Goal: Use online tool/utility: Use online tool/utility

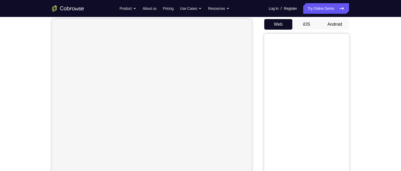
scroll to position [53, 0]
click at [331, 20] on button "Android" at bounding box center [335, 21] width 28 height 11
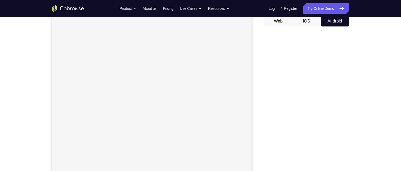
scroll to position [0, 0]
click at [279, 22] on button "Web" at bounding box center [278, 21] width 28 height 11
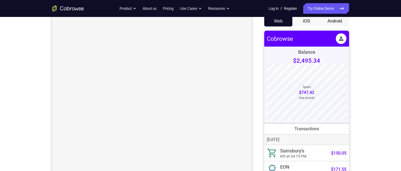
click at [326, 20] on button "Android" at bounding box center [335, 21] width 28 height 11
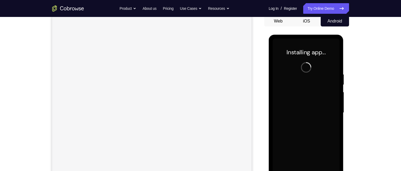
scroll to position [80, 0]
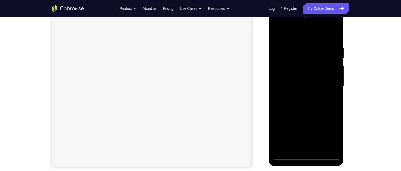
click at [308, 158] on div at bounding box center [306, 86] width 67 height 149
click at [332, 130] on div at bounding box center [306, 86] width 67 height 149
click at [288, 34] on div at bounding box center [306, 86] width 67 height 149
click at [329, 85] on div at bounding box center [306, 86] width 67 height 149
click at [302, 151] on div at bounding box center [306, 86] width 67 height 149
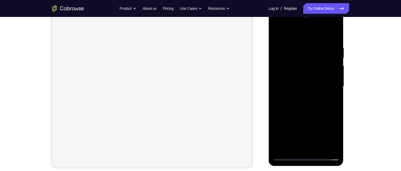
click at [283, 80] on div at bounding box center [306, 86] width 67 height 149
click at [288, 84] on div at bounding box center [306, 86] width 67 height 149
click at [311, 112] on div at bounding box center [306, 86] width 67 height 149
drag, startPoint x: 294, startPoint y: 33, endPoint x: 330, endPoint y: 53, distance: 41.1
click at [345, 21] on html "Online web based iOS Simulators and Android Emulators. Run iPhone, iPad, Mobile…" at bounding box center [307, 87] width 76 height 159
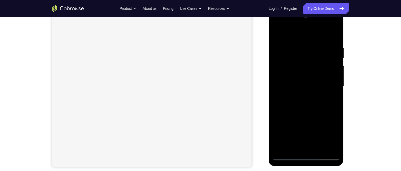
click at [298, 47] on div at bounding box center [306, 86] width 67 height 149
click at [327, 147] on div at bounding box center [306, 86] width 67 height 149
click at [324, 144] on div at bounding box center [306, 86] width 67 height 149
click at [328, 145] on div at bounding box center [306, 86] width 67 height 149
click at [326, 146] on div at bounding box center [306, 86] width 67 height 149
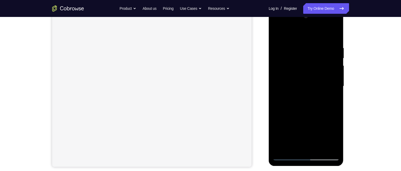
click at [326, 146] on div at bounding box center [306, 86] width 67 height 149
drag, startPoint x: 326, startPoint y: 146, endPoint x: 596, endPoint y: 154, distance: 269.9
click at [326, 146] on div at bounding box center [306, 86] width 67 height 149
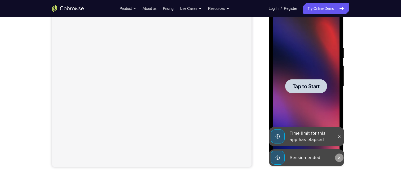
click at [339, 156] on icon at bounding box center [339, 158] width 4 height 4
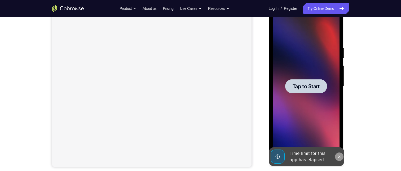
click at [339, 156] on icon at bounding box center [339, 157] width 4 height 4
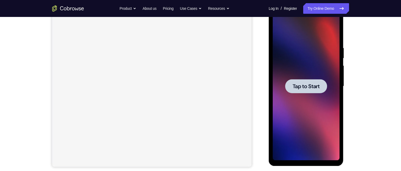
click at [302, 105] on div at bounding box center [306, 86] width 67 height 149
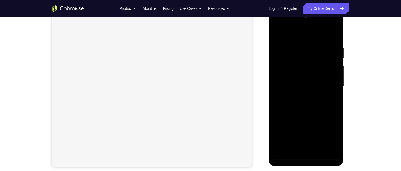
click at [309, 157] on div at bounding box center [306, 86] width 67 height 149
click at [331, 132] on div at bounding box center [306, 86] width 67 height 149
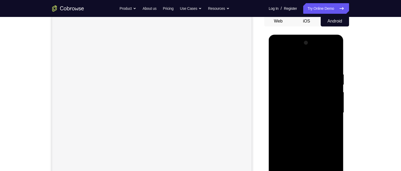
click at [306, 65] on div at bounding box center [306, 113] width 67 height 149
click at [325, 110] on div at bounding box center [306, 113] width 67 height 149
click at [277, 52] on div at bounding box center [306, 113] width 67 height 149
click at [330, 53] on div at bounding box center [306, 113] width 67 height 149
click at [282, 53] on div at bounding box center [306, 113] width 67 height 149
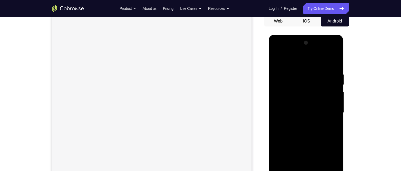
click at [301, 82] on div at bounding box center [306, 113] width 67 height 149
click at [288, 89] on div at bounding box center [306, 113] width 67 height 149
click at [333, 62] on div at bounding box center [306, 113] width 67 height 149
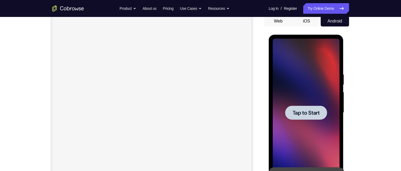
scroll to position [80, 0]
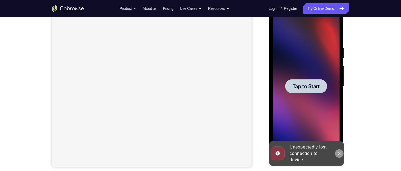
click at [341, 152] on icon at bounding box center [339, 154] width 4 height 4
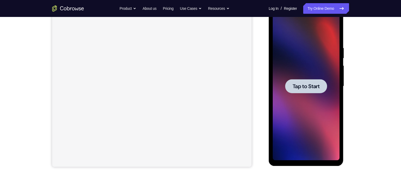
click at [300, 127] on div at bounding box center [306, 86] width 67 height 149
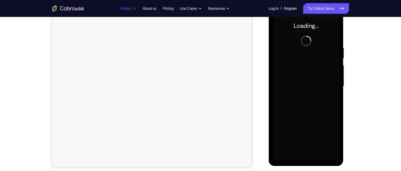
click at [122, 11] on button "Product" at bounding box center [128, 8] width 17 height 11
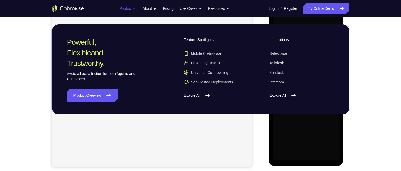
click at [122, 11] on button "Product" at bounding box center [128, 8] width 17 height 11
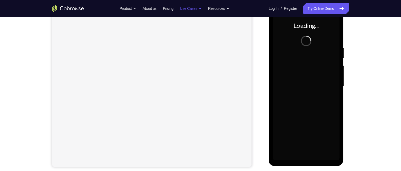
click at [193, 9] on button "Use Cases" at bounding box center [191, 8] width 22 height 11
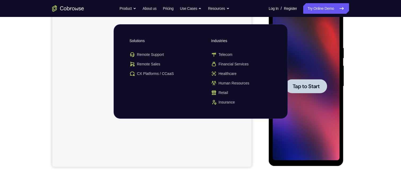
click at [300, 79] on div at bounding box center [306, 86] width 42 height 14
drag, startPoint x: 451, startPoint y: 18, endPoint x: 290, endPoint y: 67, distance: 168.3
click at [298, 77] on div at bounding box center [306, 86] width 67 height 149
click at [182, 9] on button "Use Cases" at bounding box center [191, 8] width 22 height 11
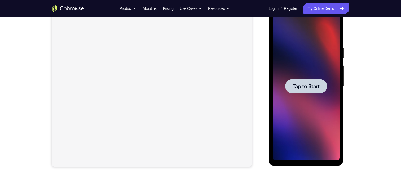
click at [309, 71] on div at bounding box center [306, 86] width 67 height 149
drag, startPoint x: 315, startPoint y: 9, endPoint x: 29, endPoint y: 14, distance: 285.2
click at [315, 9] on link "Try Online Demo" at bounding box center [326, 8] width 46 height 11
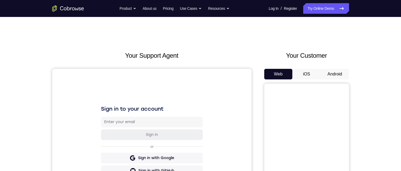
click at [331, 75] on button "Android" at bounding box center [335, 74] width 28 height 11
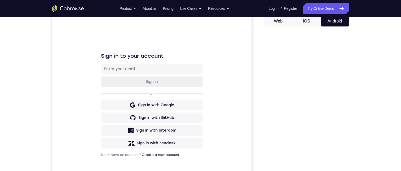
scroll to position [80, 0]
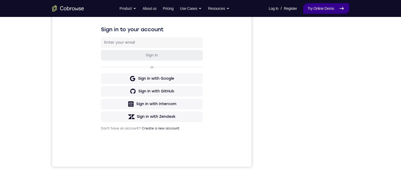
click at [307, 11] on link "Try Online Demo" at bounding box center [326, 8] width 46 height 11
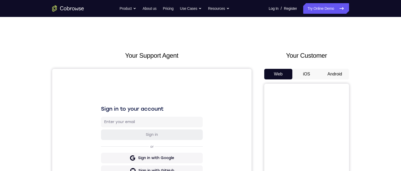
click at [340, 76] on button "Android" at bounding box center [335, 74] width 28 height 11
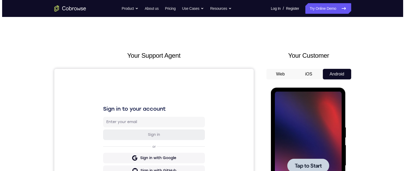
click at [315, 154] on div at bounding box center [308, 166] width 67 height 149
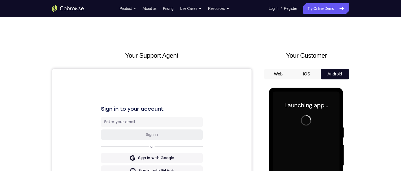
scroll to position [80, 0]
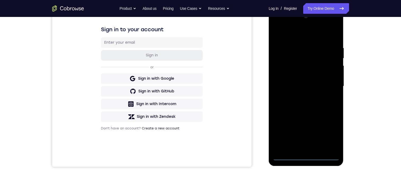
click at [304, 156] on div at bounding box center [306, 86] width 67 height 149
click at [326, 136] on div at bounding box center [306, 86] width 67 height 149
click at [285, 22] on div at bounding box center [306, 86] width 67 height 149
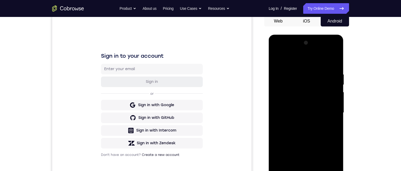
click at [289, 82] on div at bounding box center [306, 113] width 67 height 149
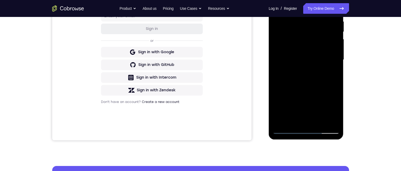
click at [287, 62] on div at bounding box center [306, 60] width 67 height 149
click at [286, 79] on div at bounding box center [306, 60] width 67 height 149
click at [288, 130] on div at bounding box center [306, 60] width 67 height 149
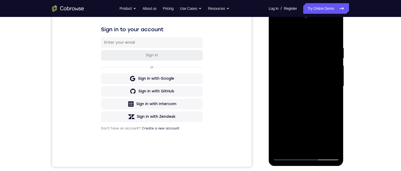
click at [315, 70] on div at bounding box center [306, 86] width 67 height 149
click at [329, 25] on div at bounding box center [306, 86] width 67 height 149
click at [314, 37] on div at bounding box center [306, 86] width 67 height 149
click at [302, 73] on div at bounding box center [306, 86] width 67 height 149
click at [329, 23] on div at bounding box center [306, 86] width 67 height 149
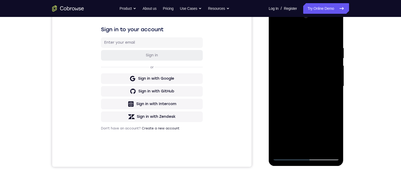
click at [295, 46] on div at bounding box center [306, 86] width 67 height 149
click at [286, 159] on div at bounding box center [306, 86] width 67 height 149
click at [308, 69] on div at bounding box center [306, 86] width 67 height 149
click at [306, 62] on div at bounding box center [306, 86] width 67 height 149
click at [330, 25] on div at bounding box center [306, 86] width 67 height 149
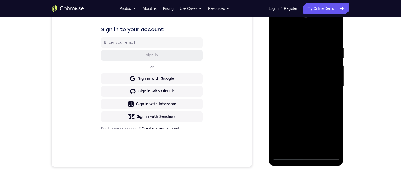
click at [294, 34] on div at bounding box center [306, 86] width 67 height 149
click at [278, 27] on div at bounding box center [306, 86] width 67 height 149
click at [328, 83] on div at bounding box center [306, 86] width 67 height 149
click at [299, 147] on div at bounding box center [306, 86] width 67 height 149
click at [294, 81] on div at bounding box center [306, 86] width 67 height 149
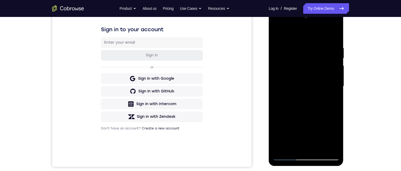
click at [293, 81] on div at bounding box center [306, 86] width 67 height 149
click at [294, 85] on div at bounding box center [306, 86] width 67 height 149
click at [305, 112] on div at bounding box center [306, 86] width 67 height 149
drag, startPoint x: 288, startPoint y: 34, endPoint x: 635, endPoint y: 50, distance: 347.9
click at [345, 34] on html "Online web based iOS Simulators and Android Emulators. Run iPhone, iPad, Mobile…" at bounding box center [307, 87] width 76 height 159
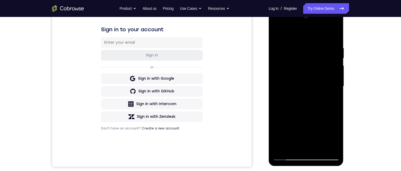
click at [319, 150] on div at bounding box center [306, 86] width 67 height 149
click at [306, 114] on div at bounding box center [306, 86] width 67 height 149
click at [300, 84] on div at bounding box center [306, 86] width 67 height 149
click at [301, 124] on div at bounding box center [306, 86] width 67 height 149
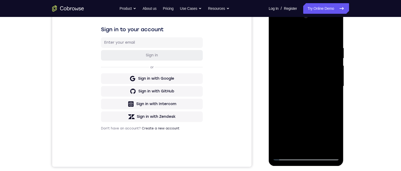
click at [280, 146] on div at bounding box center [306, 86] width 67 height 149
click at [331, 102] on div at bounding box center [306, 86] width 67 height 149
click at [278, 32] on div at bounding box center [306, 86] width 67 height 149
click at [290, 94] on div at bounding box center [306, 86] width 67 height 149
click at [332, 101] on div at bounding box center [306, 86] width 67 height 149
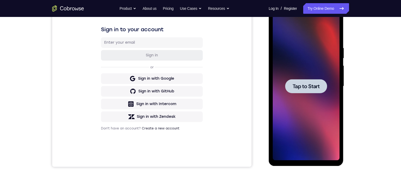
click at [332, 101] on div at bounding box center [306, 86] width 67 height 149
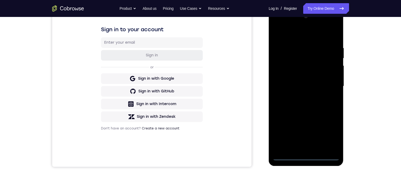
click at [304, 157] on div at bounding box center [306, 86] width 67 height 149
click at [332, 132] on div at bounding box center [306, 86] width 67 height 149
drag, startPoint x: 301, startPoint y: 32, endPoint x: 536, endPoint y: 44, distance: 235.8
click at [301, 32] on div at bounding box center [306, 86] width 67 height 149
click at [328, 89] on div at bounding box center [306, 86] width 67 height 149
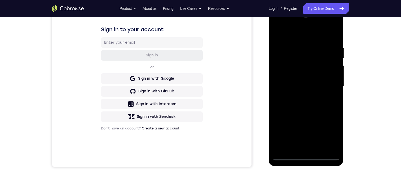
click at [301, 95] on div at bounding box center [306, 86] width 67 height 149
click at [287, 83] on div at bounding box center [306, 86] width 67 height 149
click at [286, 83] on div at bounding box center [306, 86] width 67 height 149
click at [304, 89] on div at bounding box center [306, 86] width 67 height 149
click at [310, 113] on div at bounding box center [306, 86] width 67 height 149
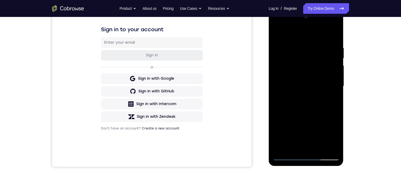
click at [320, 151] on div at bounding box center [306, 86] width 67 height 149
click at [313, 114] on div at bounding box center [306, 86] width 67 height 149
click at [311, 106] on div at bounding box center [306, 86] width 67 height 149
click at [287, 157] on div at bounding box center [306, 86] width 67 height 149
click at [292, 72] on div at bounding box center [306, 86] width 67 height 149
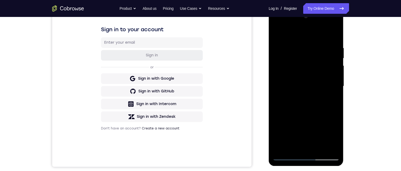
drag, startPoint x: 297, startPoint y: 146, endPoint x: 297, endPoint y: 142, distance: 4.0
click at [297, 146] on div at bounding box center [306, 86] width 67 height 149
click at [330, 100] on div at bounding box center [306, 86] width 67 height 149
click at [279, 32] on div at bounding box center [306, 86] width 67 height 149
click at [300, 73] on div at bounding box center [306, 86] width 67 height 149
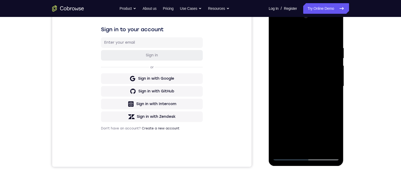
click at [278, 114] on div at bounding box center [306, 86] width 67 height 149
click at [278, 32] on div at bounding box center [306, 86] width 67 height 149
click at [277, 33] on div at bounding box center [306, 86] width 67 height 149
click at [294, 151] on div at bounding box center [306, 86] width 67 height 149
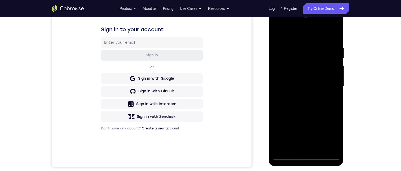
click at [303, 32] on div at bounding box center [306, 86] width 67 height 149
click at [298, 44] on div at bounding box center [306, 86] width 67 height 149
click at [277, 110] on div at bounding box center [306, 86] width 67 height 149
click at [292, 84] on div at bounding box center [306, 86] width 67 height 149
click at [279, 34] on div at bounding box center [306, 86] width 67 height 149
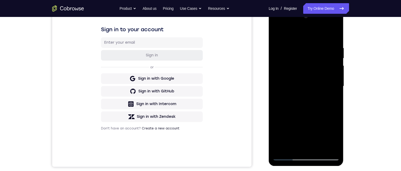
click at [277, 29] on div at bounding box center [306, 86] width 67 height 149
click at [305, 8] on div at bounding box center [306, 8] width 75 height 0
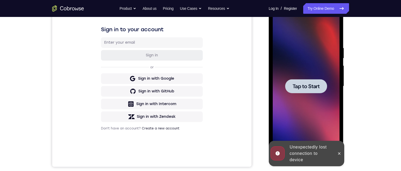
click at [306, 90] on div at bounding box center [306, 86] width 42 height 14
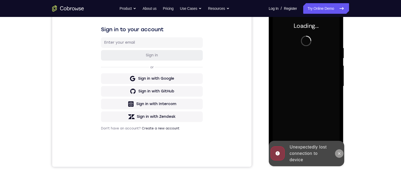
click at [341, 156] on button at bounding box center [339, 154] width 8 height 8
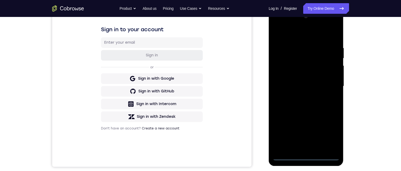
click at [306, 154] on div at bounding box center [306, 86] width 67 height 149
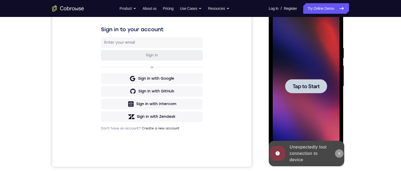
click at [341, 158] on button at bounding box center [339, 154] width 8 height 8
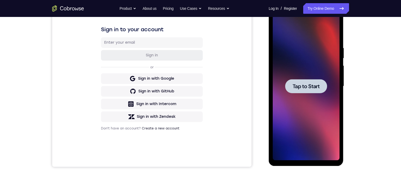
click at [311, 143] on div at bounding box center [306, 86] width 67 height 149
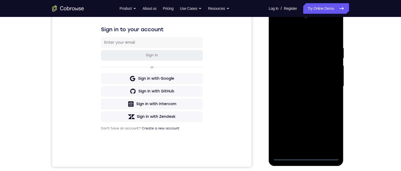
click at [306, 153] on div at bounding box center [306, 86] width 67 height 149
click at [305, 159] on div at bounding box center [306, 86] width 67 height 149
drag, startPoint x: 328, startPoint y: 136, endPoint x: 328, endPoint y: 133, distance: 2.9
click at [328, 136] on div at bounding box center [306, 86] width 67 height 149
click at [305, 37] on div at bounding box center [306, 86] width 67 height 149
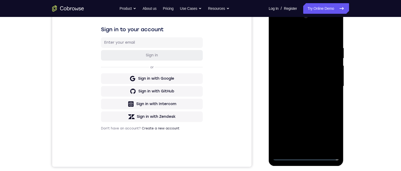
click at [332, 86] on div at bounding box center [306, 86] width 67 height 149
click at [301, 96] on div at bounding box center [306, 86] width 67 height 149
click at [297, 82] on div at bounding box center [306, 86] width 67 height 149
click at [299, 88] on div at bounding box center [306, 86] width 67 height 149
click at [306, 107] on div at bounding box center [306, 86] width 67 height 149
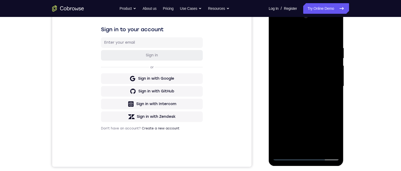
click at [305, 84] on div at bounding box center [306, 86] width 67 height 149
click at [304, 88] on div at bounding box center [306, 86] width 67 height 149
click at [306, 102] on div at bounding box center [306, 86] width 67 height 149
drag, startPoint x: 287, startPoint y: 37, endPoint x: 337, endPoint y: 37, distance: 50.1
click at [337, 36] on div at bounding box center [306, 86] width 67 height 149
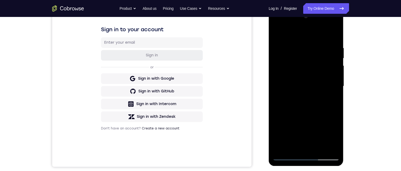
drag, startPoint x: 285, startPoint y: 38, endPoint x: 342, endPoint y: 50, distance: 57.8
click at [345, 47] on html "Online web based iOS Simulators and Android Emulators. Run iPhone, iPad, Mobile…" at bounding box center [307, 87] width 76 height 159
click at [309, 60] on div at bounding box center [306, 86] width 67 height 149
click at [309, 61] on div at bounding box center [306, 86] width 67 height 149
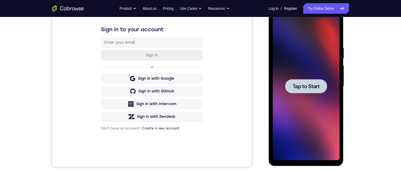
click at [262, 98] on div "Your Support Agent Your Customer Web iOS Android" at bounding box center [200, 69] width 297 height 196
click at [312, 84] on span "Tap to Start" at bounding box center [306, 86] width 27 height 5
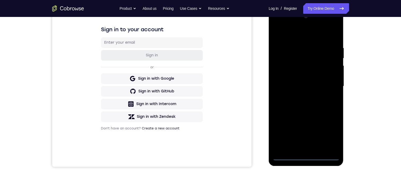
click at [305, 157] on div at bounding box center [306, 86] width 67 height 149
click at [330, 129] on div at bounding box center [306, 86] width 67 height 149
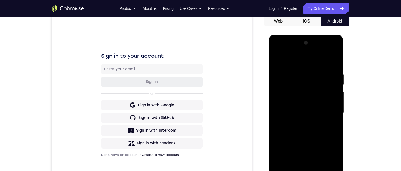
click at [330, 159] on div at bounding box center [306, 113] width 67 height 149
click at [298, 61] on div at bounding box center [306, 113] width 67 height 149
click at [332, 110] on div at bounding box center [306, 113] width 67 height 149
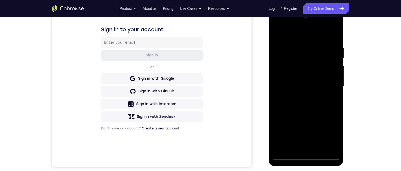
click at [301, 148] on div at bounding box center [306, 86] width 67 height 149
click at [285, 79] on div at bounding box center [306, 86] width 67 height 149
click at [297, 90] on div at bounding box center [306, 86] width 67 height 149
drag, startPoint x: 297, startPoint y: 33, endPoint x: 321, endPoint y: 29, distance: 25.0
click at [320, 29] on div at bounding box center [306, 86] width 67 height 149
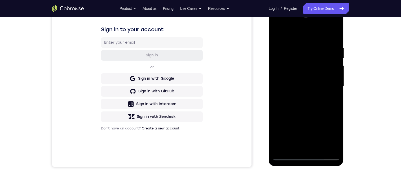
click at [304, 112] on div at bounding box center [306, 86] width 67 height 149
click at [320, 150] on div at bounding box center [306, 86] width 67 height 149
click at [312, 114] on div at bounding box center [306, 86] width 67 height 149
click at [295, 74] on div at bounding box center [306, 86] width 67 height 149
click at [275, 136] on div at bounding box center [306, 86] width 67 height 149
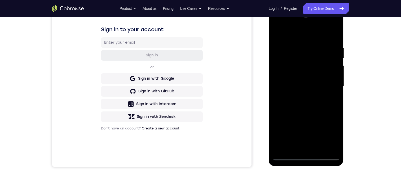
click at [282, 50] on div at bounding box center [306, 86] width 67 height 149
click at [278, 35] on div at bounding box center [306, 86] width 67 height 149
click at [276, 32] on div at bounding box center [306, 86] width 67 height 149
click at [276, 33] on div at bounding box center [306, 86] width 67 height 149
click at [276, 37] on div at bounding box center [306, 86] width 67 height 149
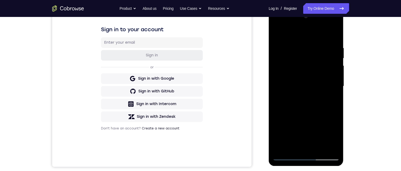
click at [294, 147] on div at bounding box center [306, 86] width 67 height 149
click at [286, 32] on div at bounding box center [306, 86] width 67 height 149
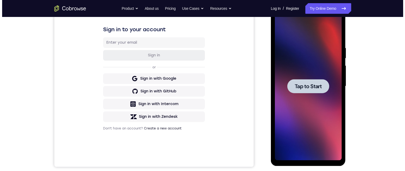
scroll to position [0, 0]
